Goal: Information Seeking & Learning: Compare options

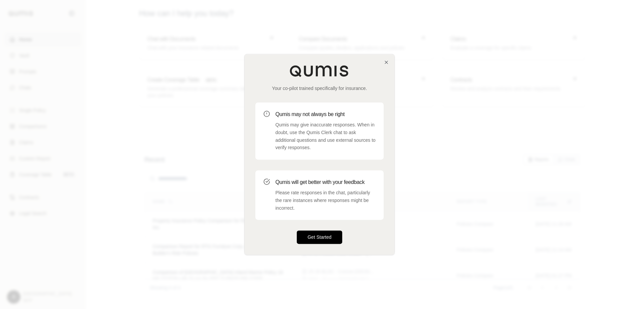
click at [335, 237] on button "Get Started" at bounding box center [319, 236] width 45 height 13
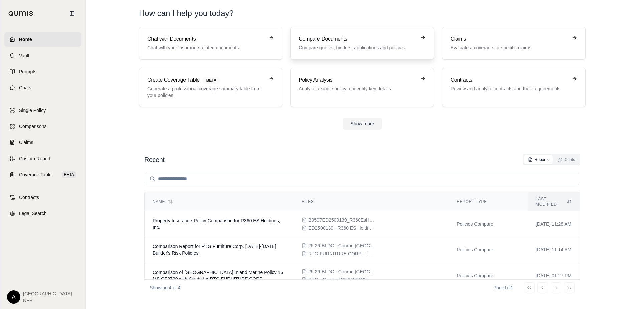
click at [331, 46] on p "Compare quotes, binders, applications and policies" at bounding box center [357, 47] width 117 height 7
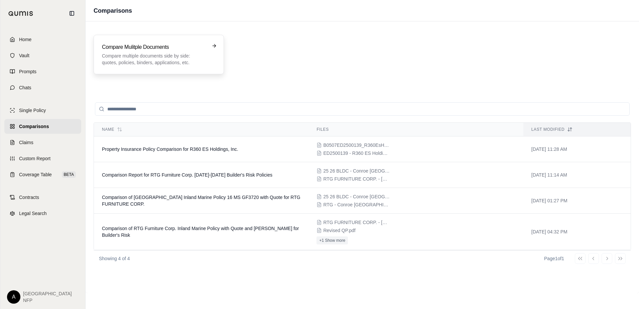
click at [149, 51] on div "Compare Mulitple Documents Compare multiple documents side by side: quotes, pol…" at bounding box center [154, 54] width 104 height 23
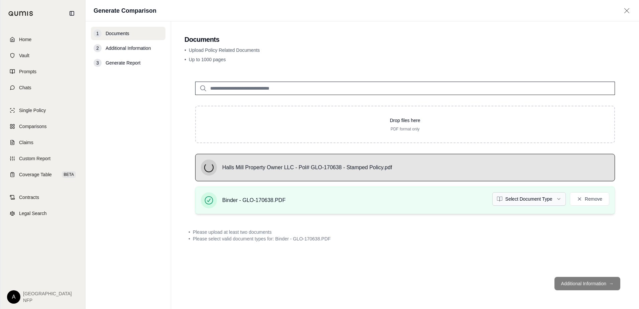
click at [538, 200] on html "Home Vault Prompts Chats Single Policy Comparisons Claims Custom Report Coverag…" at bounding box center [319, 154] width 639 height 309
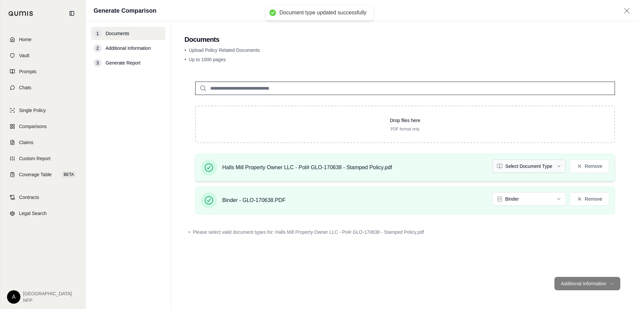
click at [536, 166] on html "Document type updated successfully Home Vault Prompts Chats Single Policy Compa…" at bounding box center [319, 154] width 639 height 309
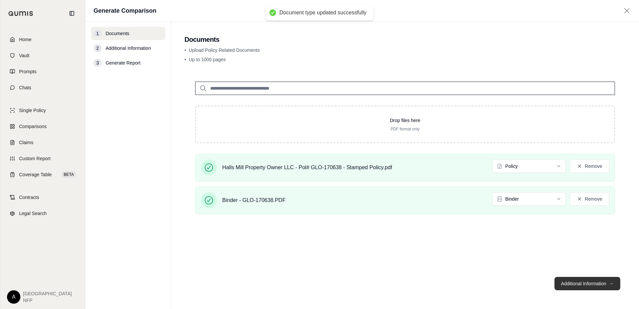
click at [570, 286] on button "Additional Information →" at bounding box center [587, 283] width 66 height 13
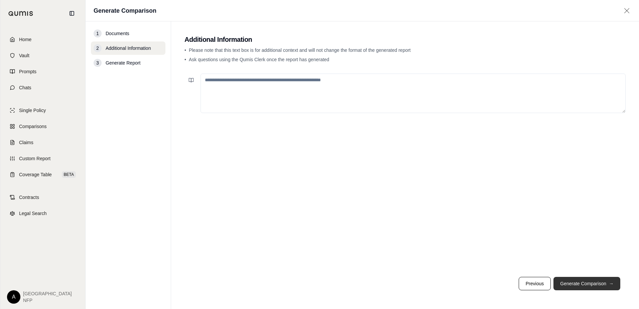
click at [581, 278] on button "Generate Comparison →" at bounding box center [586, 283] width 67 height 13
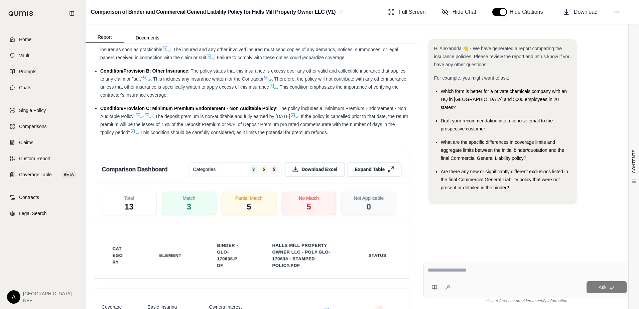
scroll to position [975, 0]
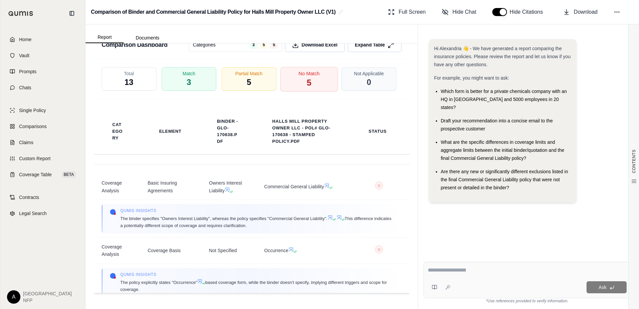
click at [306, 81] on span "5" at bounding box center [308, 82] width 5 height 11
click at [250, 76] on span "Partial Match" at bounding box center [248, 73] width 29 height 7
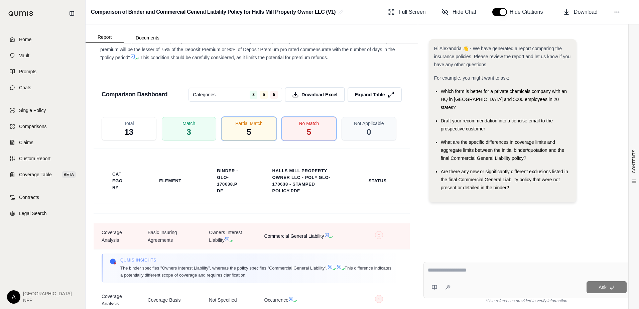
scroll to position [908, 0]
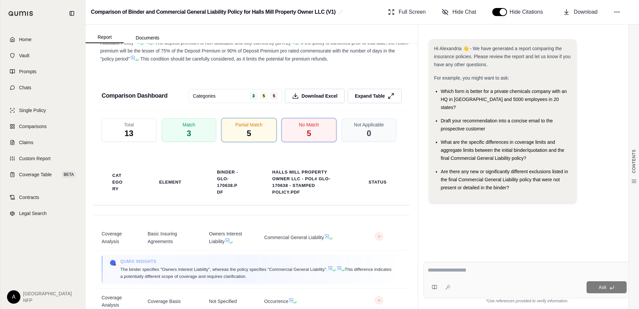
click at [253, 150] on div "Total 13 Match 3 Partial Match 5 No Match 5 Not Applicable 0" at bounding box center [252, 130] width 316 height 40
click at [259, 142] on div "Partial Match 5" at bounding box center [248, 130] width 57 height 25
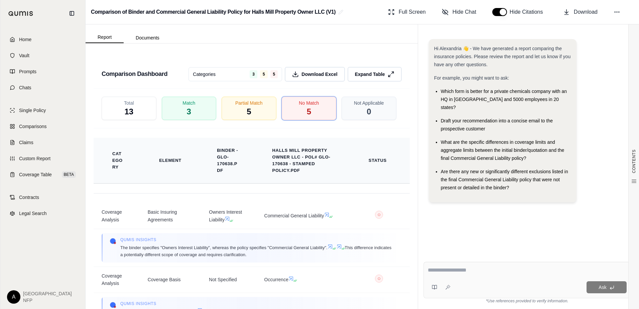
scroll to position [975, 0]
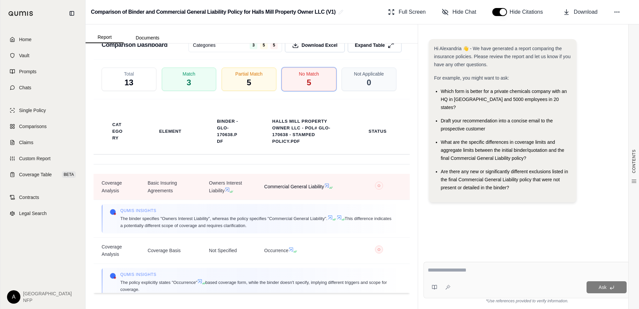
click at [325, 185] on icon at bounding box center [327, 185] width 4 height 4
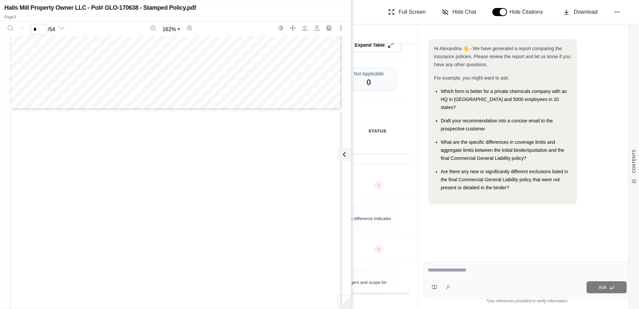
type input "*"
click at [342, 155] on icon at bounding box center [343, 154] width 2 height 4
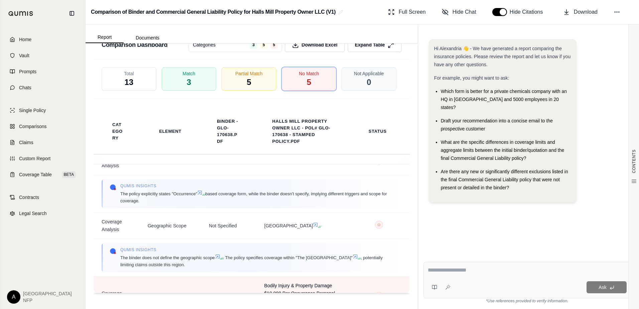
scroll to position [0, 0]
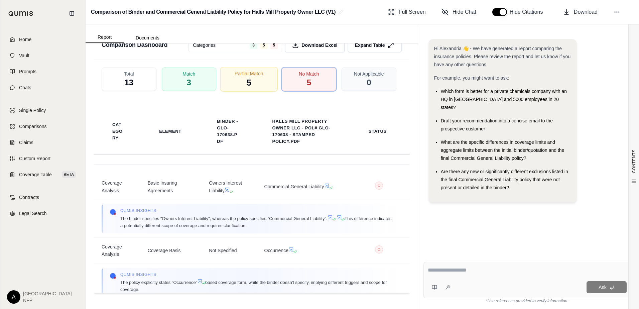
click at [251, 74] on span "Partial Match" at bounding box center [248, 73] width 29 height 7
click at [289, 89] on div "No Match 5" at bounding box center [308, 79] width 57 height 25
